Goal: Information Seeking & Learning: Find specific fact

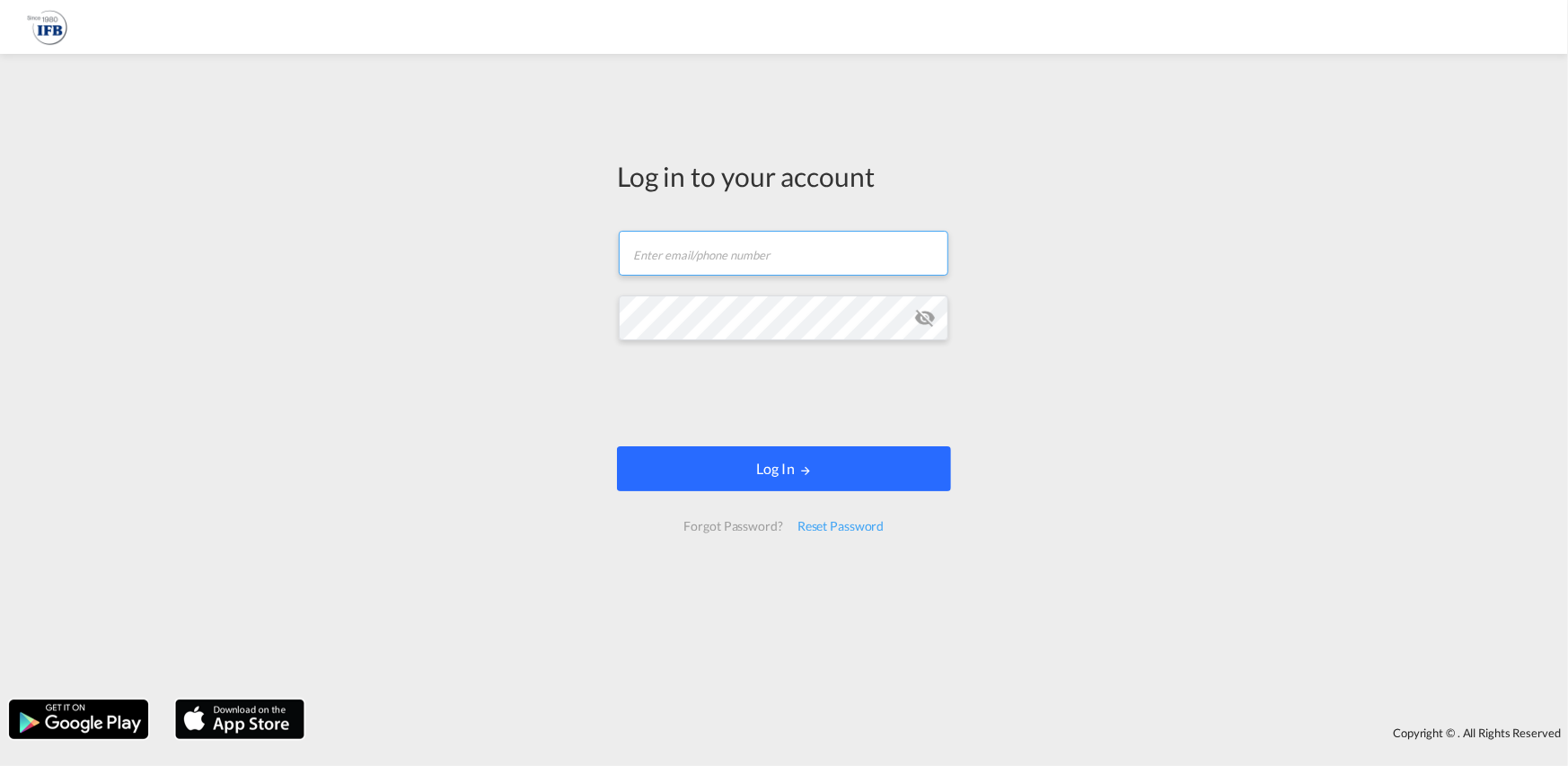
type input "[PERSON_NAME][EMAIL_ADDRESS][PERSON_NAME][DOMAIN_NAME]"
click at [895, 461] on button "Log In" at bounding box center [784, 469] width 334 height 45
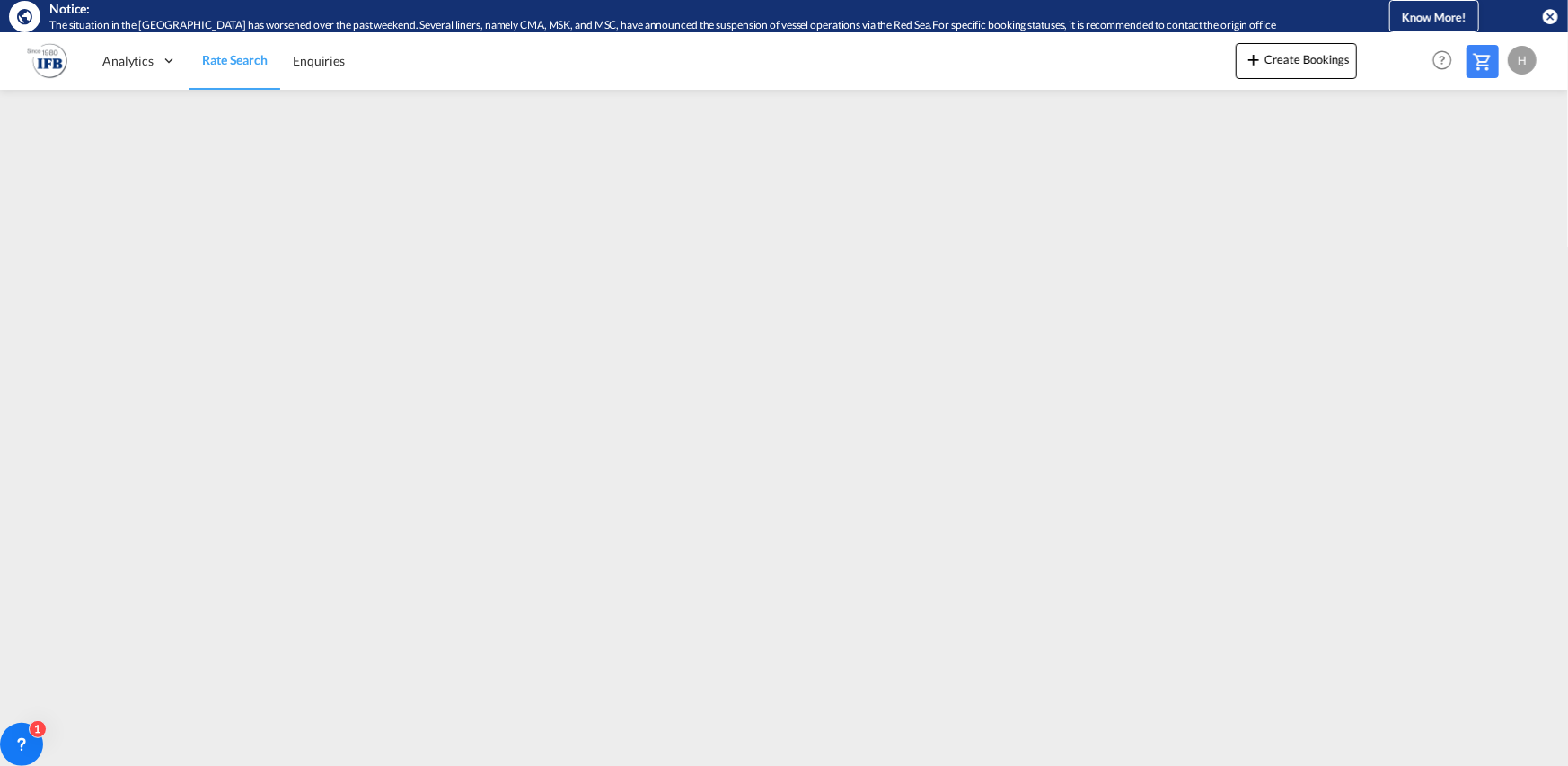
click at [1546, 20] on md-icon "icon-close-circle" at bounding box center [1550, 16] width 18 height 18
